Goal: Check status: Check status

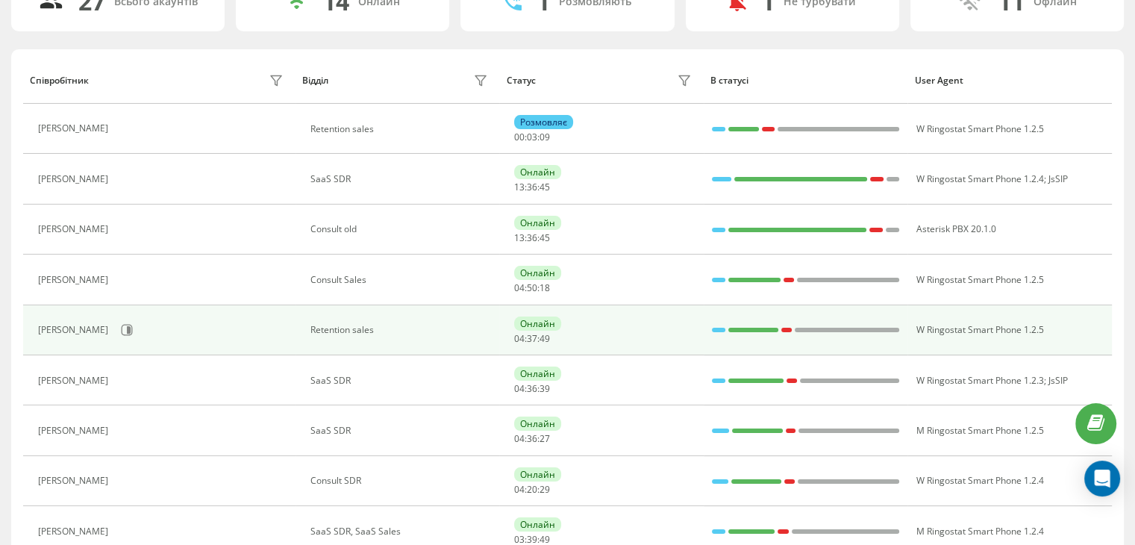
scroll to position [149, 0]
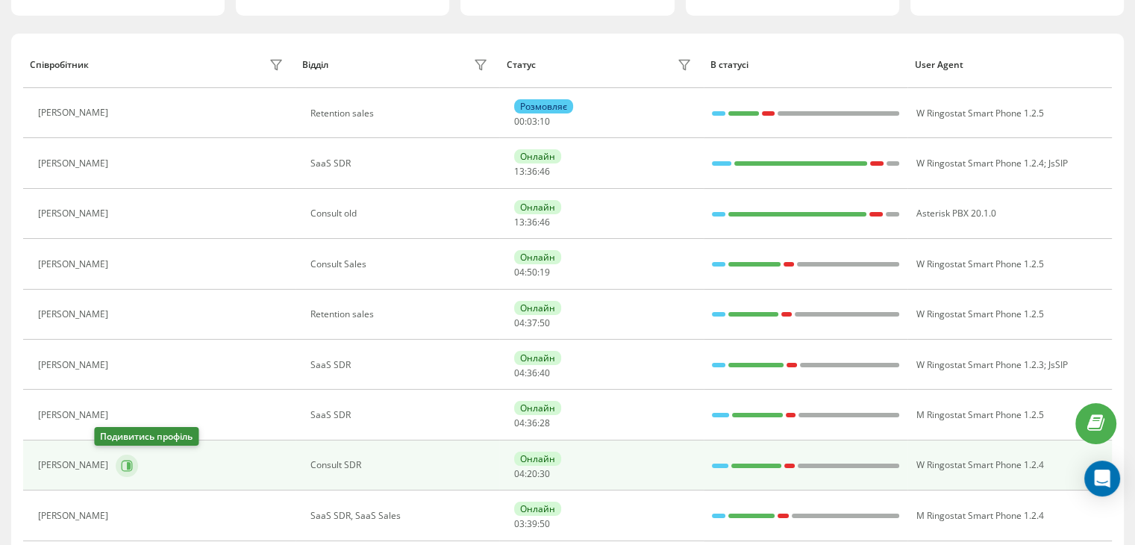
click at [116, 470] on button at bounding box center [127, 466] width 22 height 22
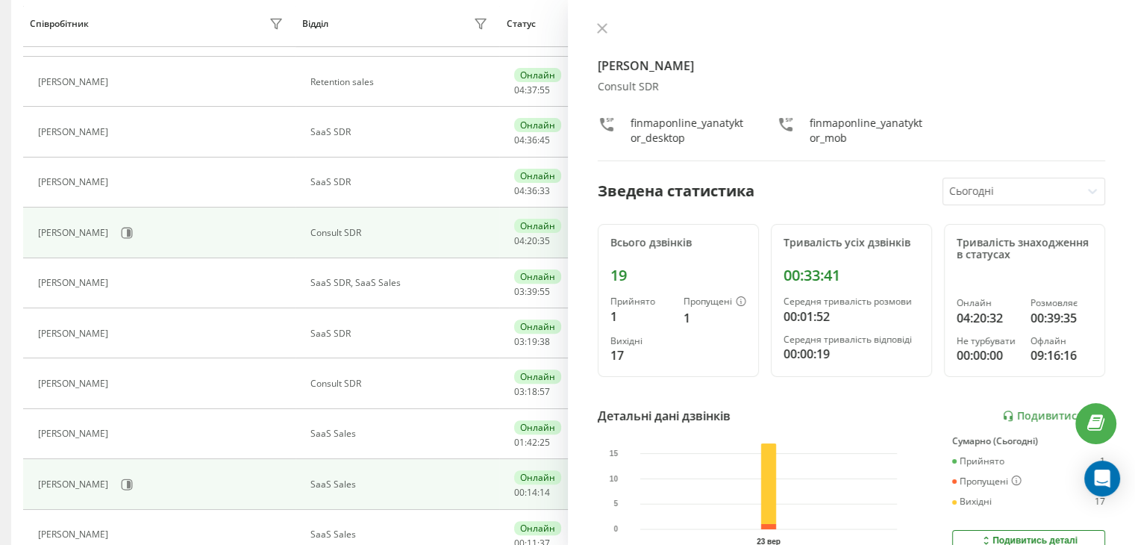
scroll to position [448, 0]
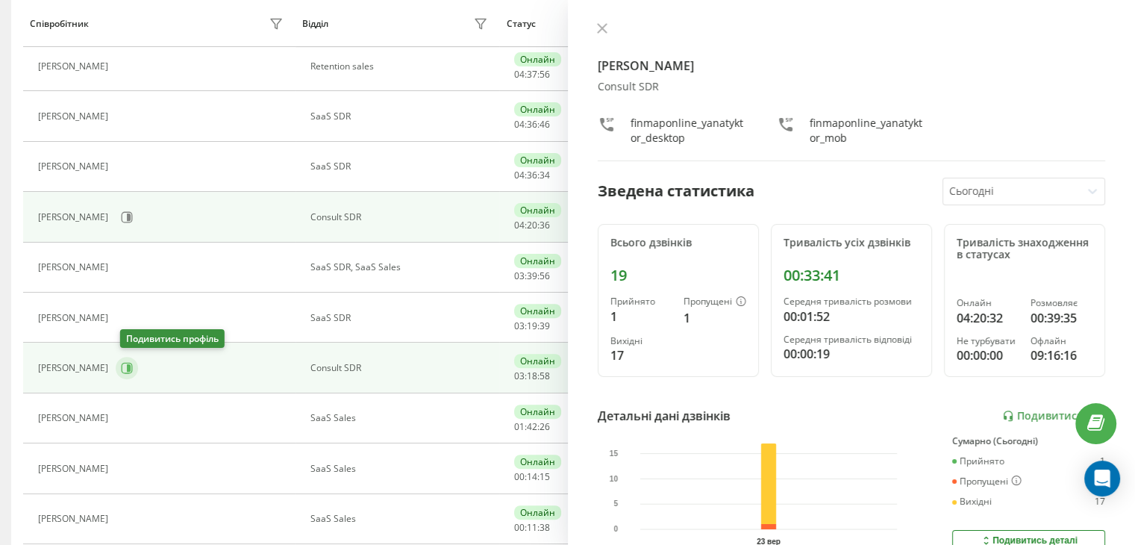
click at [127, 363] on icon at bounding box center [127, 368] width 11 height 11
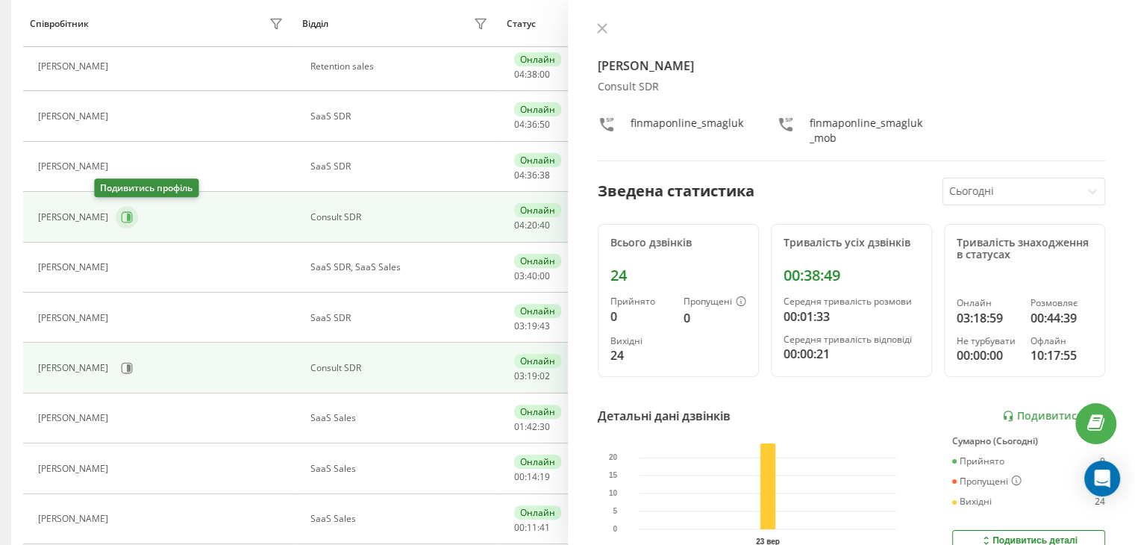
click at [121, 219] on icon at bounding box center [127, 217] width 12 height 12
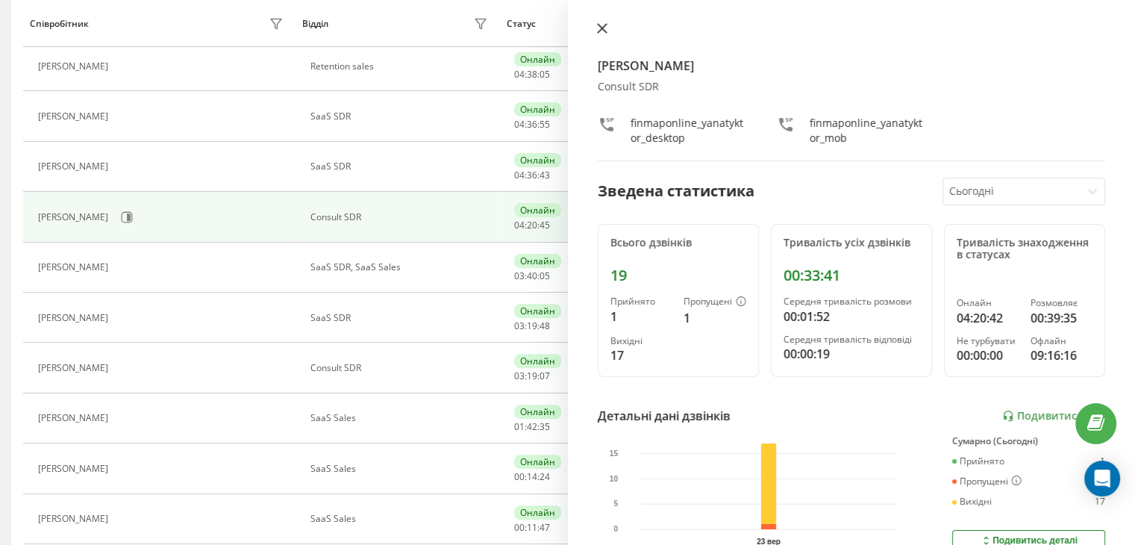
click at [609, 25] on button at bounding box center [602, 29] width 19 height 14
